Goal: Download file/media

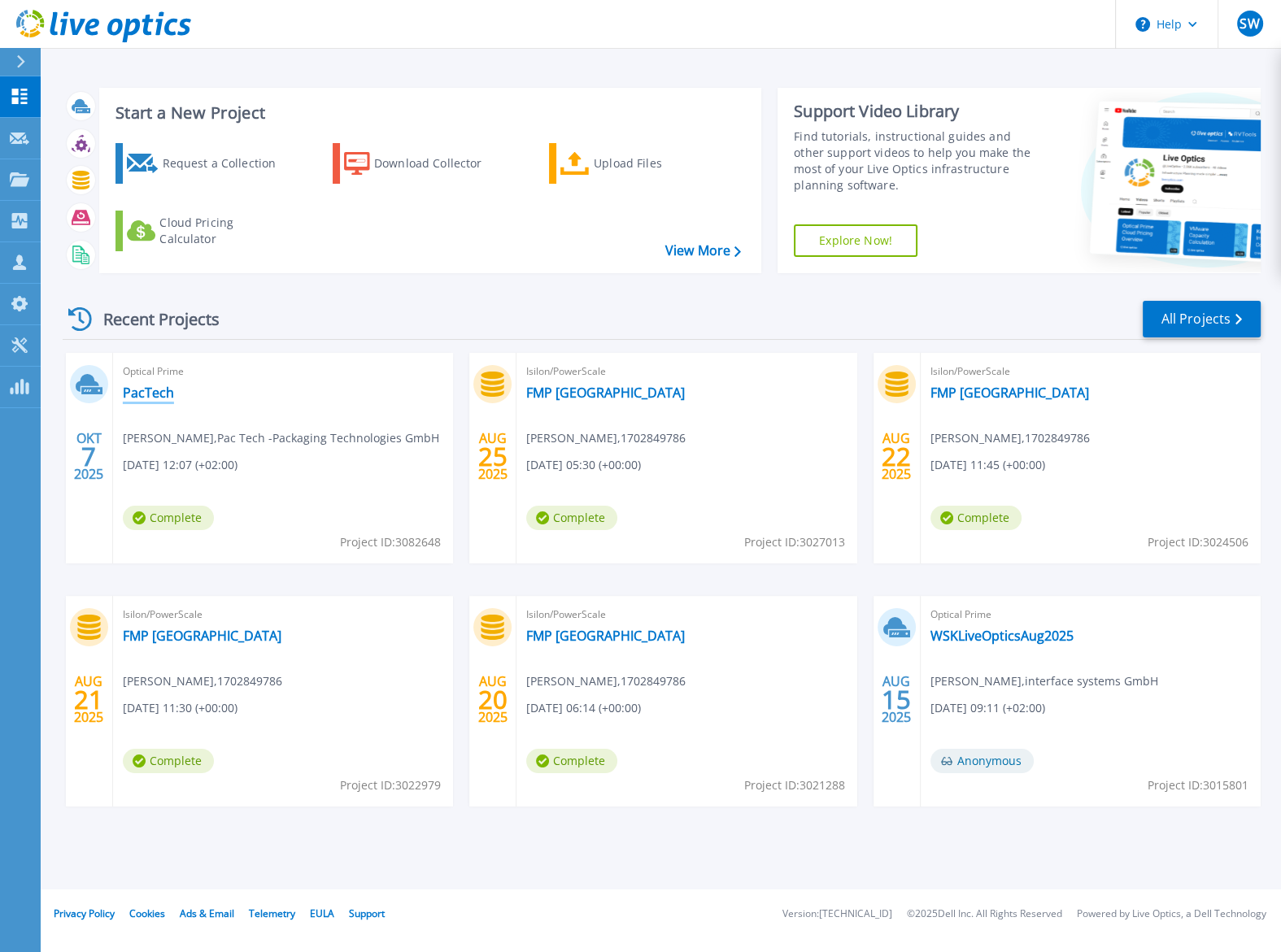
click at [153, 394] on link "PacTech" at bounding box center [149, 392] width 51 height 16
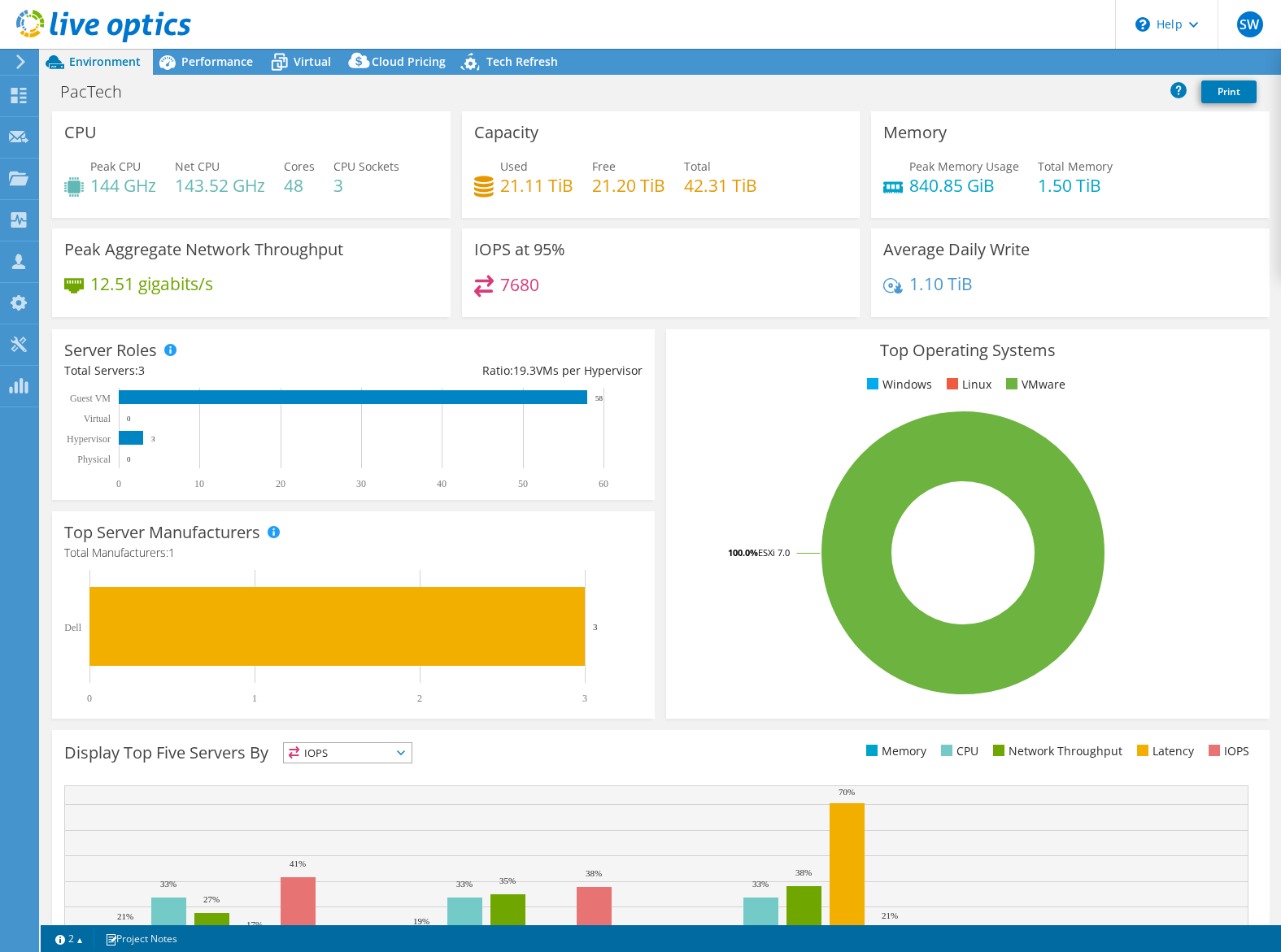
select select "USD"
click at [1022, 62] on link "Reports" at bounding box center [1005, 62] width 78 height 26
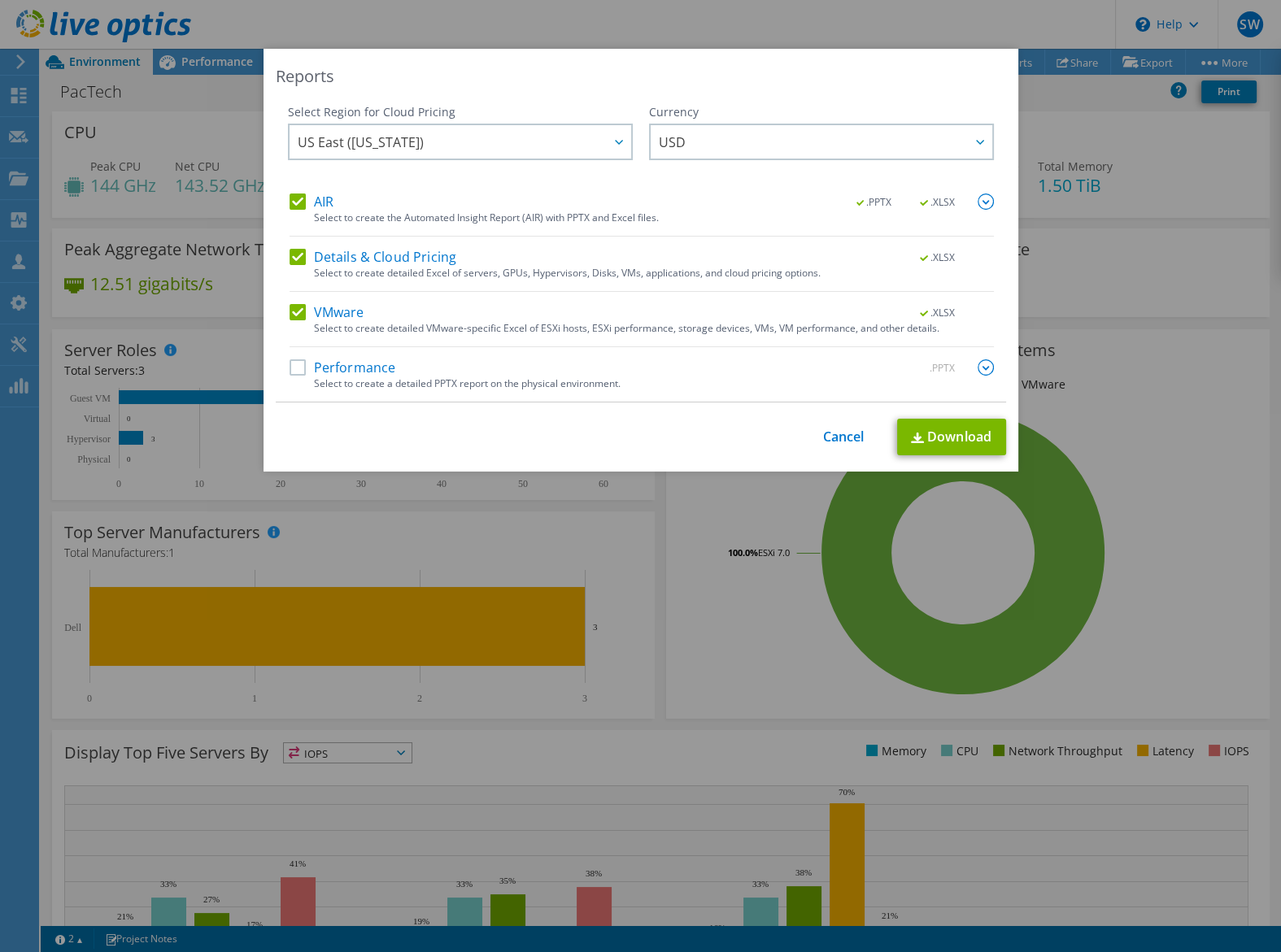
click at [364, 268] on div "Select to create detailed Excel of servers, GPUs, Hypervisors, Disks, VMs, appl…" at bounding box center [653, 273] width 679 height 11
click at [345, 216] on div "Select to create the Automated Insight Report (AIR) with PPTX and Excel files." at bounding box center [653, 218] width 679 height 11
click at [316, 207] on label "AIR" at bounding box center [311, 201] width 44 height 16
click at [0, 0] on input "AIR" at bounding box center [0, 0] width 0 height 0
click at [304, 253] on label "Details & Cloud Pricing" at bounding box center [372, 257] width 168 height 16
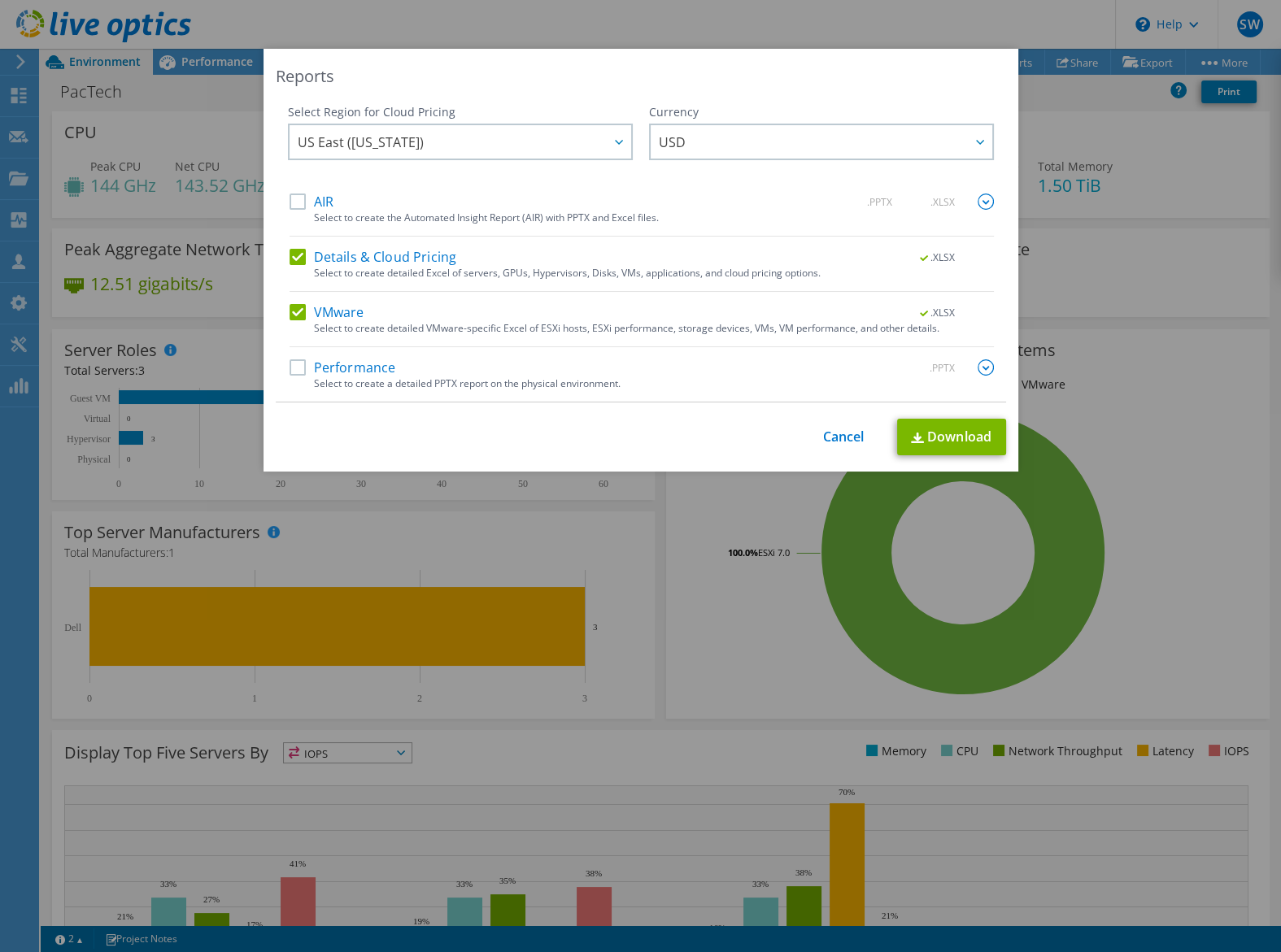
click at [0, 0] on input "Details & Cloud Pricing" at bounding box center [0, 0] width 0 height 0
click at [960, 433] on link "Download" at bounding box center [951, 437] width 109 height 37
